Goal: Find specific page/section: Find specific page/section

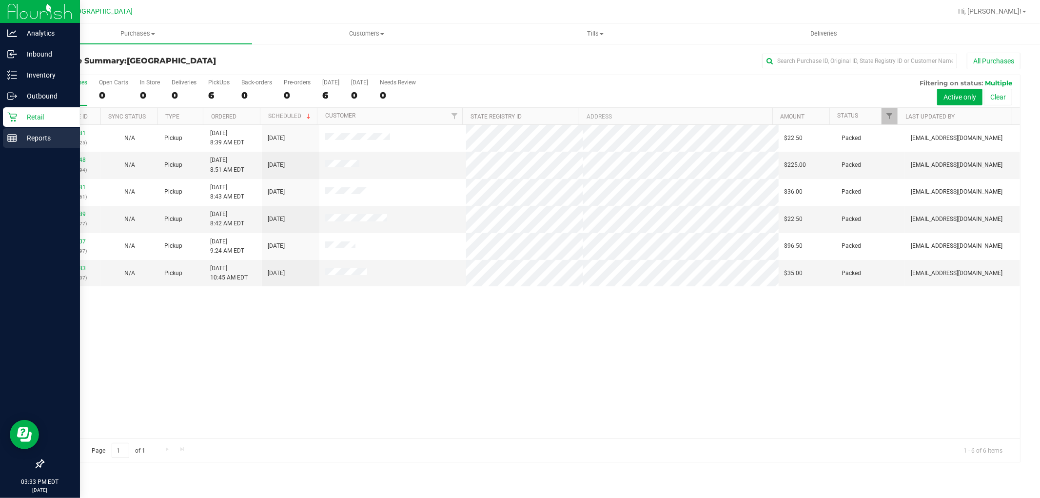
click at [20, 135] on p "Reports" at bounding box center [46, 138] width 59 height 12
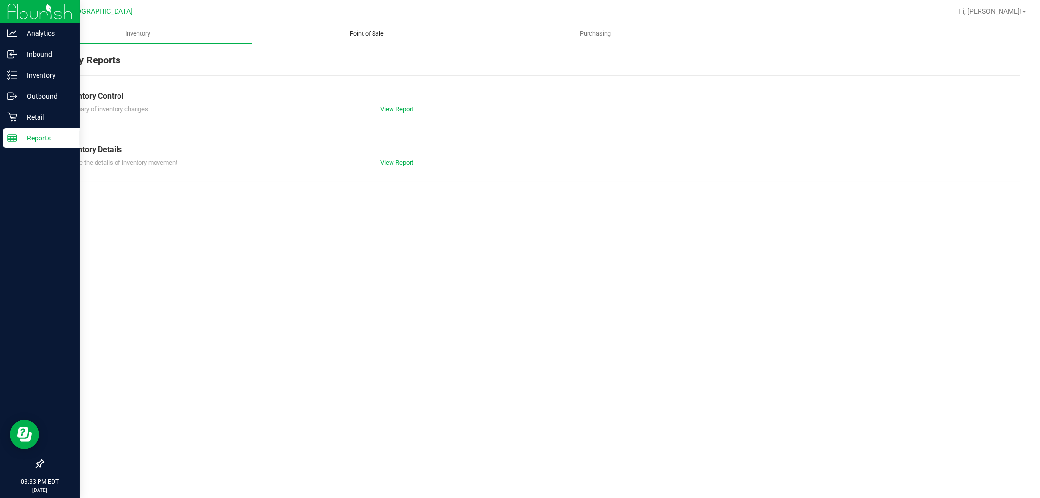
click at [374, 31] on span "Point of Sale" at bounding box center [366, 33] width 60 height 9
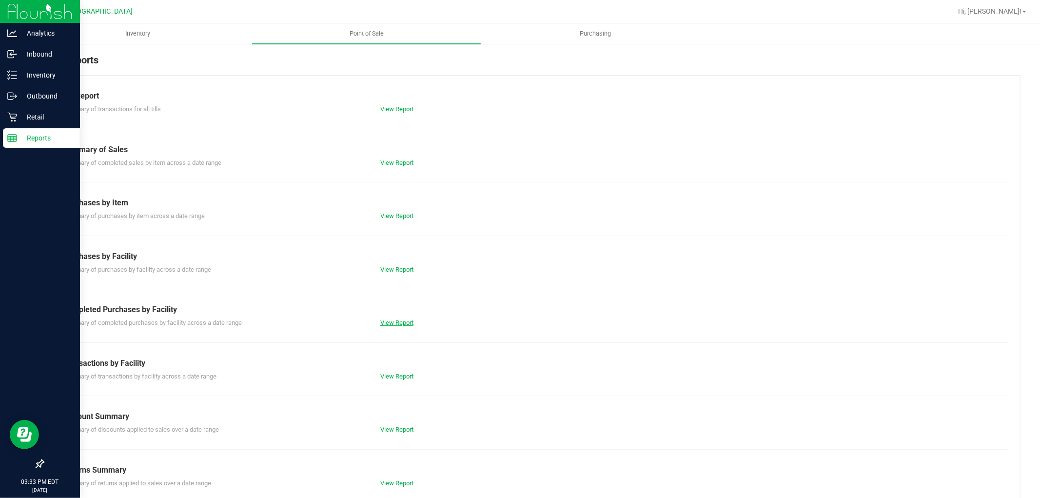
click at [398, 322] on link "View Report" at bounding box center [396, 322] width 33 height 7
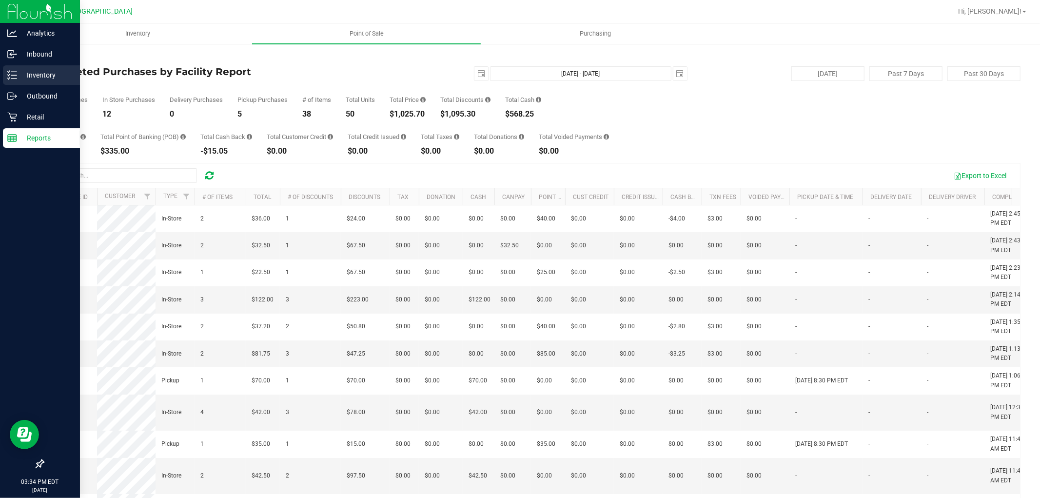
click at [12, 74] on icon at bounding box center [12, 75] width 10 height 10
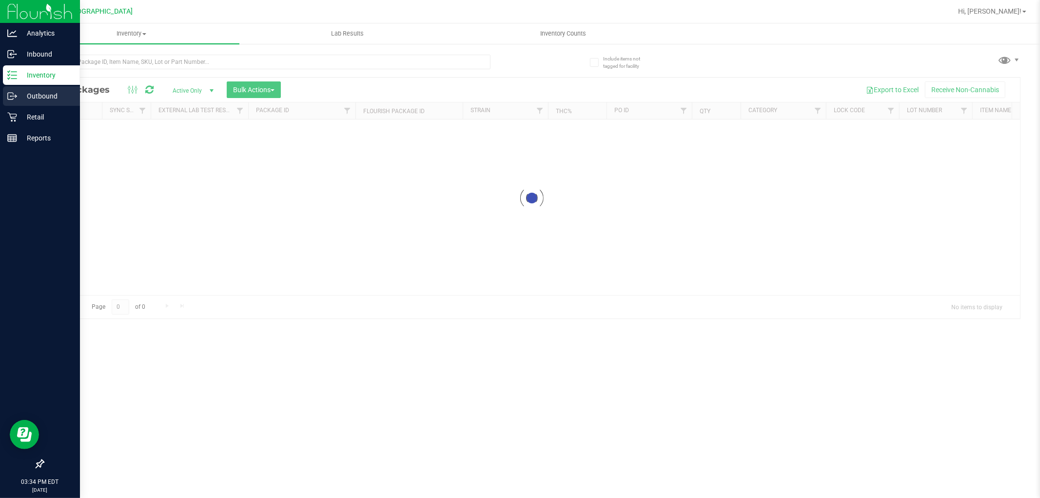
click at [25, 97] on p "Outbound" at bounding box center [46, 96] width 59 height 12
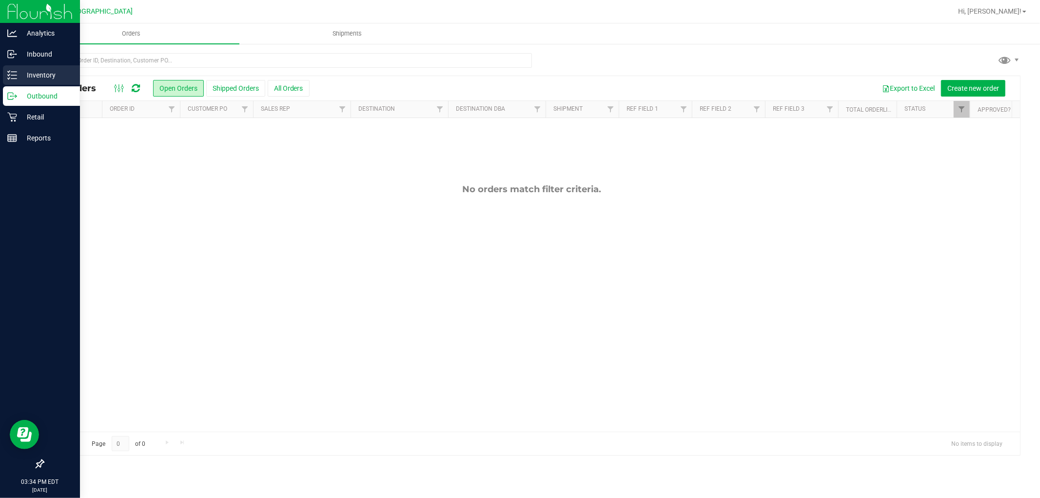
click at [25, 80] on p "Inventory" at bounding box center [46, 75] width 59 height 12
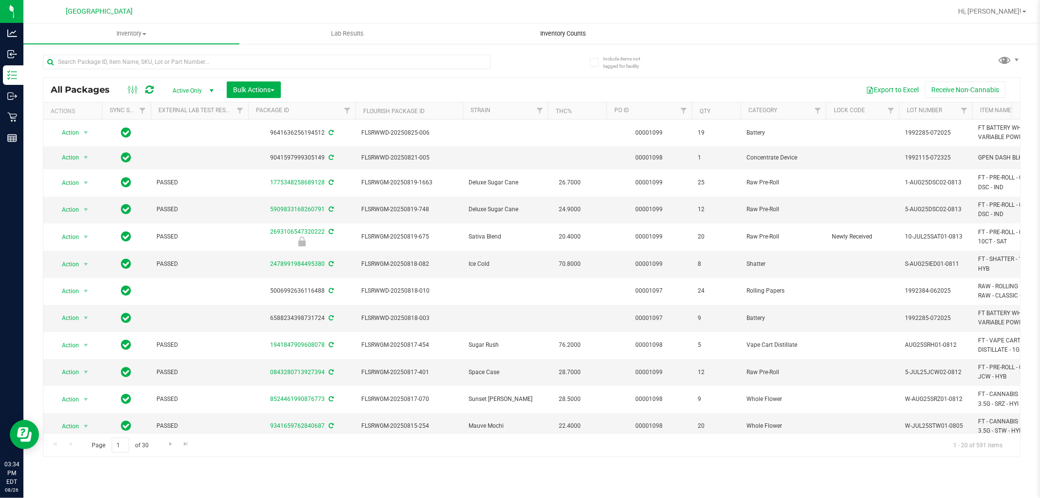
click at [562, 33] on span "Inventory Counts" at bounding box center [564, 33] width 72 height 9
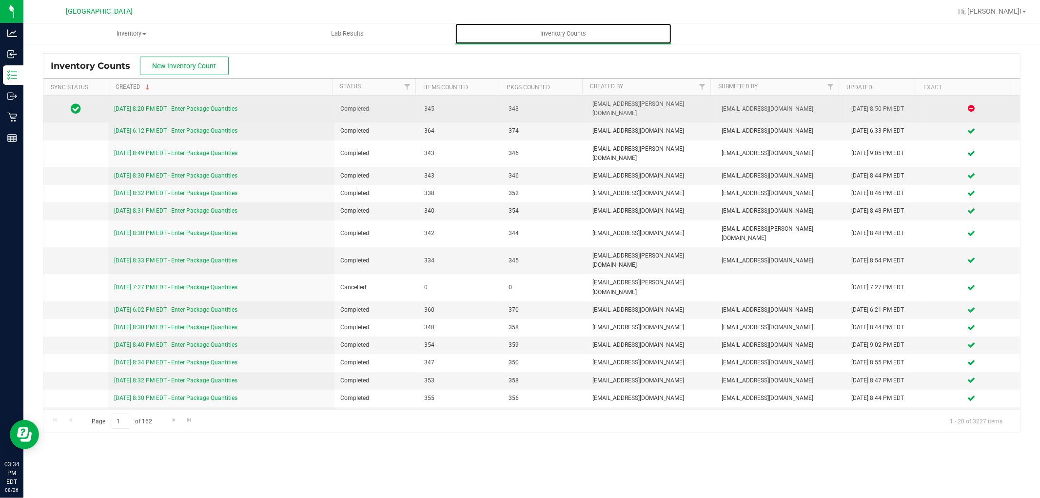
click at [218, 105] on link "[DATE] 8:20 PM EDT - Enter Package Quantities" at bounding box center [175, 108] width 123 height 7
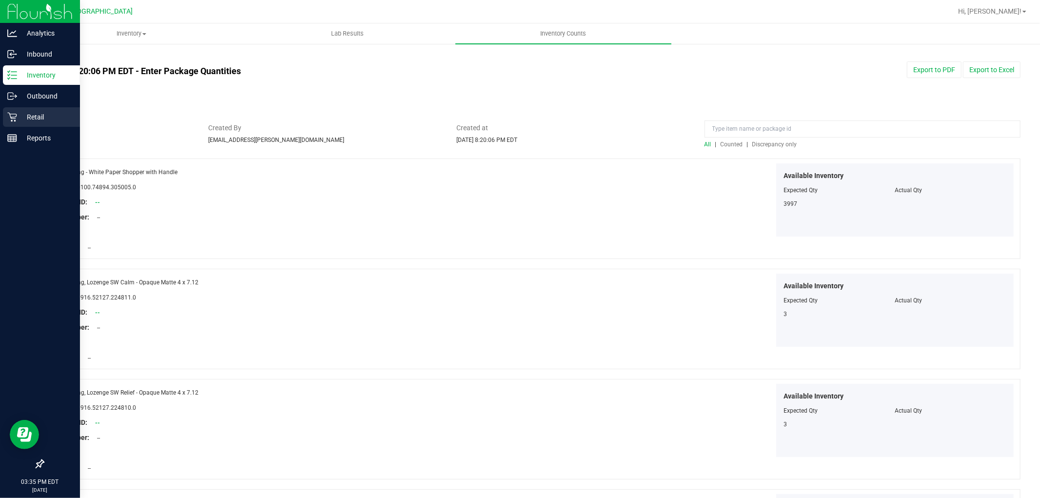
click at [19, 119] on p "Retail" at bounding box center [46, 117] width 59 height 12
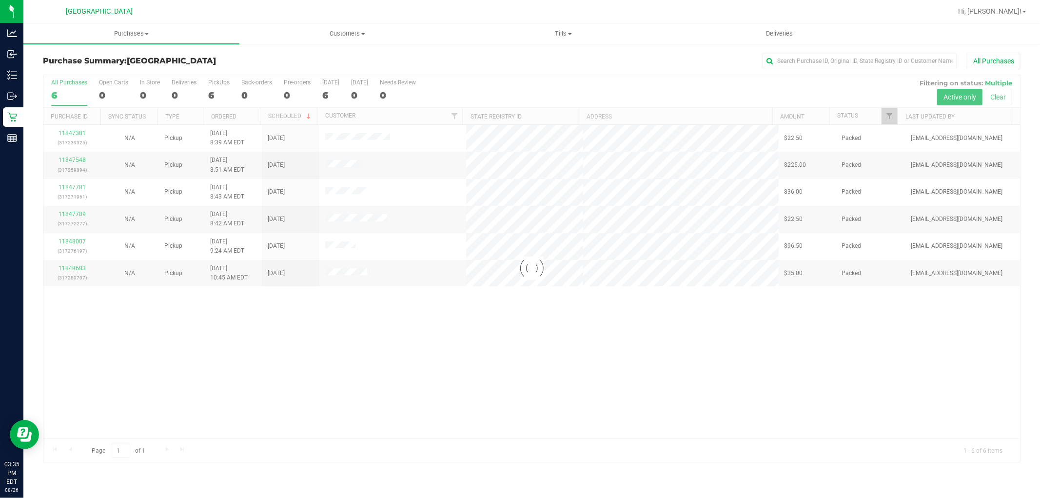
click at [493, 56] on div "All Purchases" at bounding box center [695, 61] width 652 height 17
